Goal: Task Accomplishment & Management: Use online tool/utility

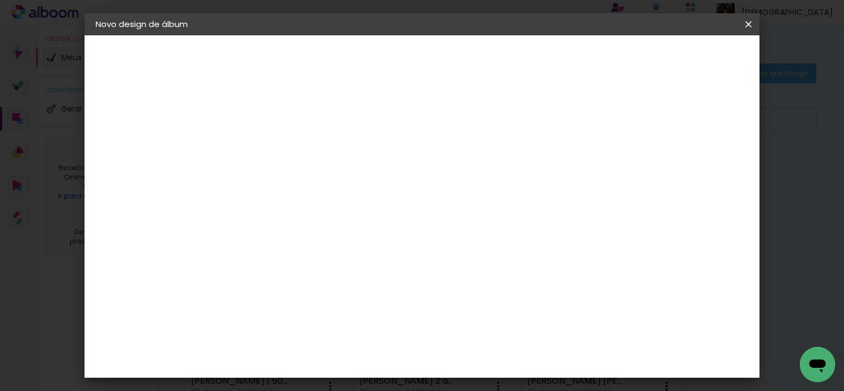
type input "Orlando | 1 ano"
type paper-input "Orlando | 1 ano"
click at [0, 0] on slot "Avançar" at bounding box center [0, 0] width 0 height 0
click at [360, 210] on input at bounding box center [305, 210] width 112 height 14
type input "foto"
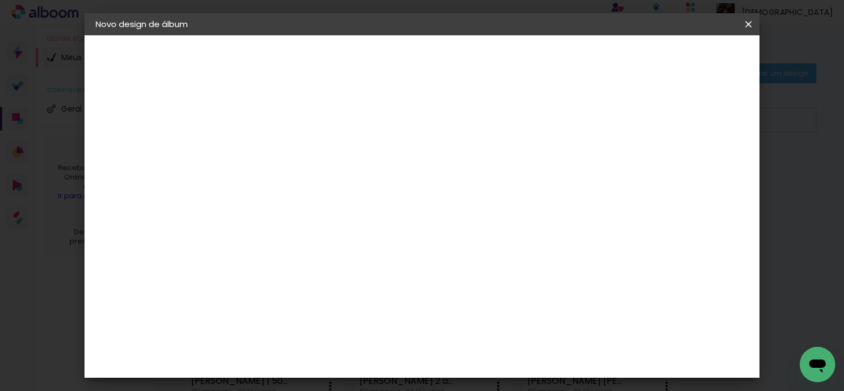
type paper-input "foto"
click at [288, 248] on div "Foto 15" at bounding box center [279, 252] width 20 height 18
click at [453, 64] on paper-button "Avançar" at bounding box center [426, 58] width 54 height 19
click at [473, 129] on div "Opções disponíveis Tamanho Escolha o tamanho Horizontal Modelo Fechado Lâmina 1…" at bounding box center [350, 82] width 245 height 94
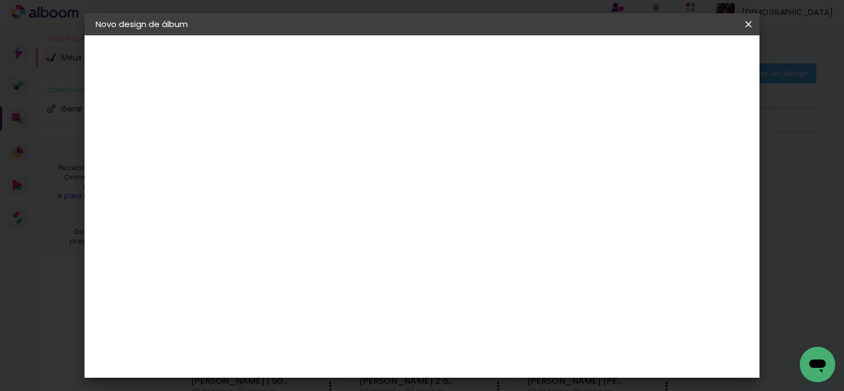
click at [428, 372] on span "25.4 × 50.8 cm" at bounding box center [410, 386] width 36 height 29
click at [0, 0] on slot "Avançar" at bounding box center [0, 0] width 0 height 0
click at [554, 60] on span "Iniciar design" at bounding box center [529, 59] width 50 height 8
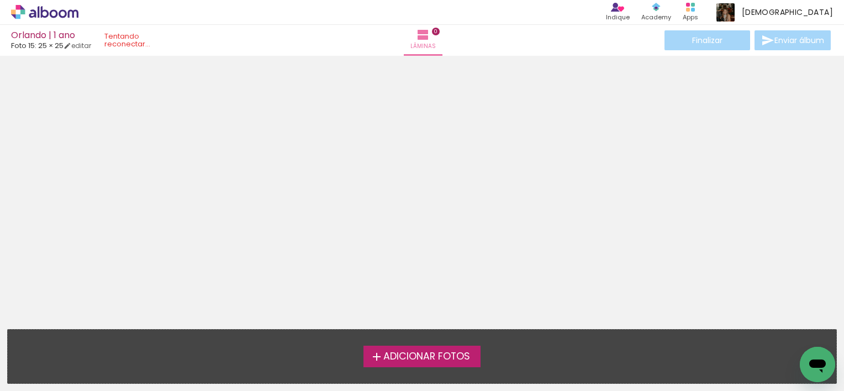
click at [400, 355] on span "Adicionar Fotos" at bounding box center [426, 357] width 87 height 10
click at [0, 0] on input "file" at bounding box center [0, 0] width 0 height 0
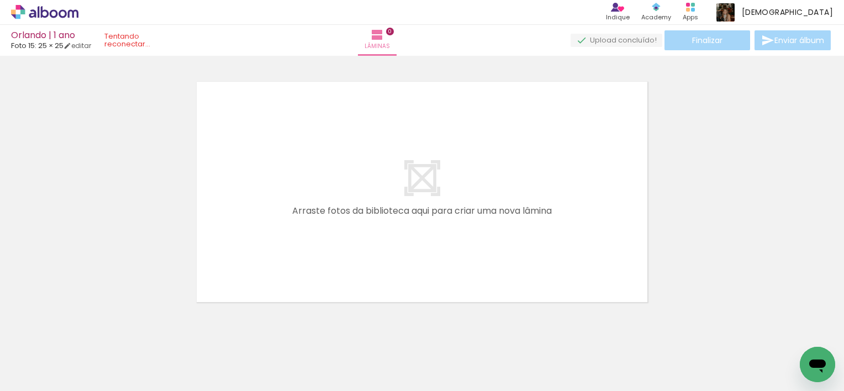
scroll to position [14, 0]
